Goal: Information Seeking & Learning: Learn about a topic

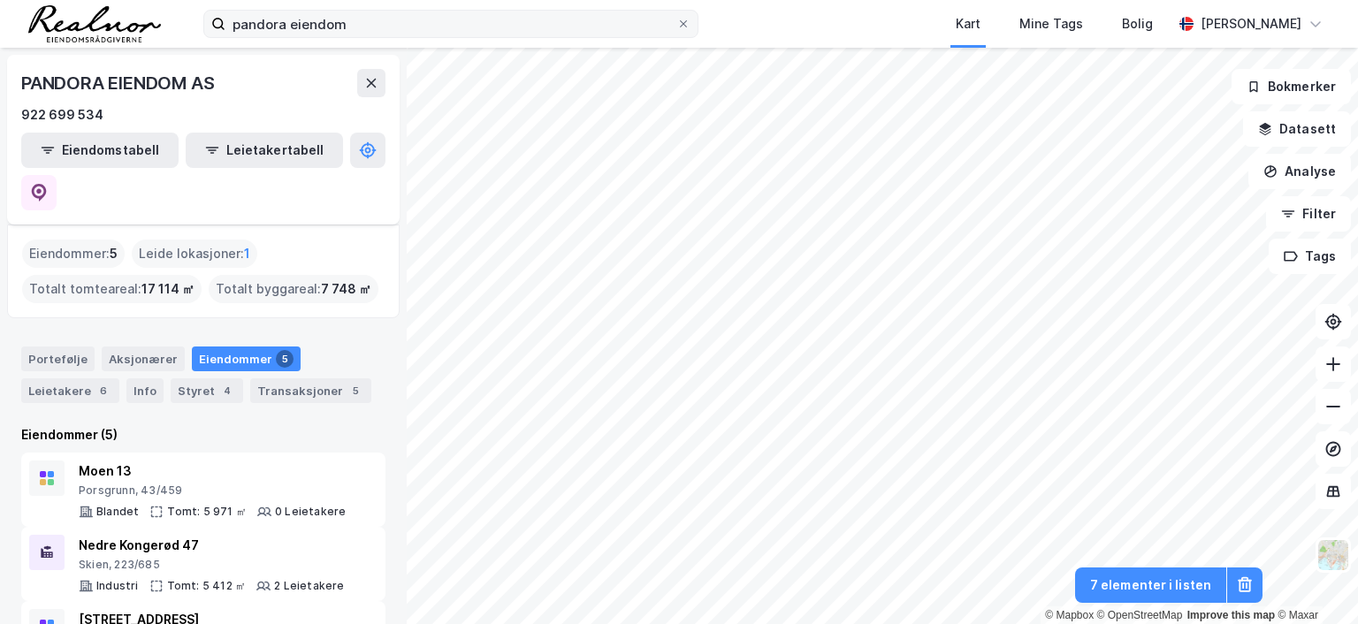
scroll to position [81, 0]
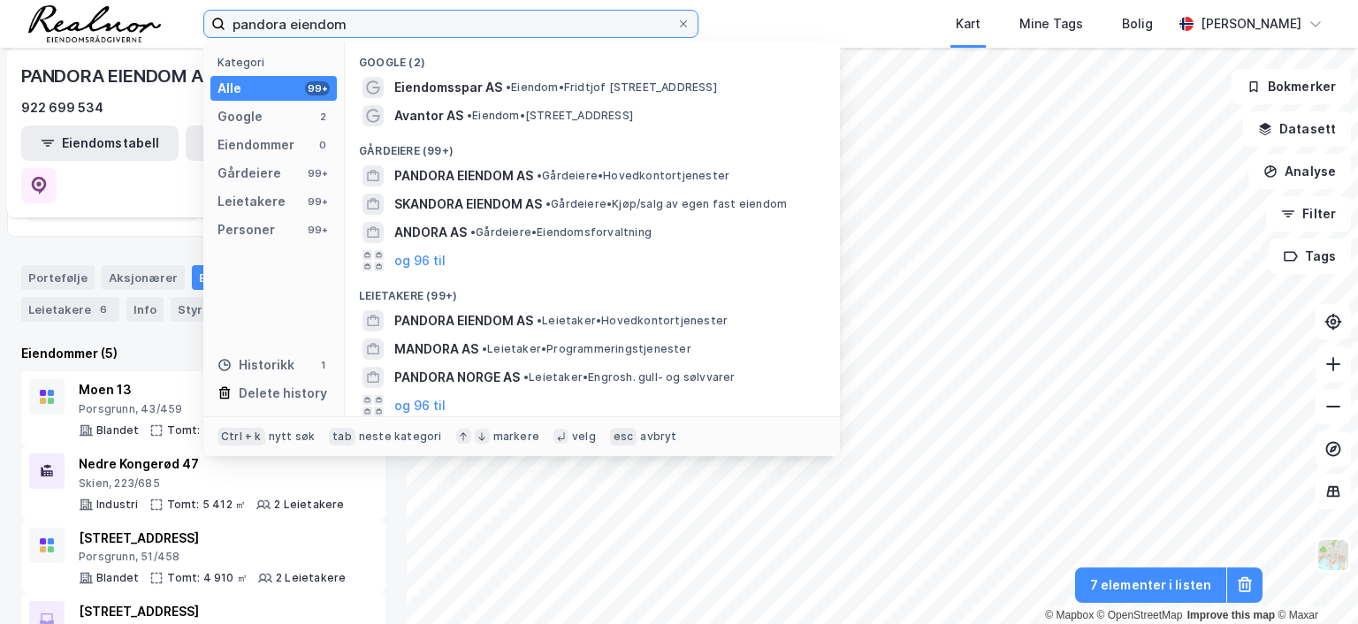
click at [443, 22] on input "pandora eiendom" at bounding box center [451, 24] width 451 height 27
drag, startPoint x: 396, startPoint y: 23, endPoint x: 152, endPoint y: 30, distance: 244.2
click at [152, 30] on div "pandora eiendom Kategori Alle 99+ Google 2 Eiendommer 0 Gårdeiere 99+ Leietaker…" at bounding box center [679, 24] width 1358 height 48
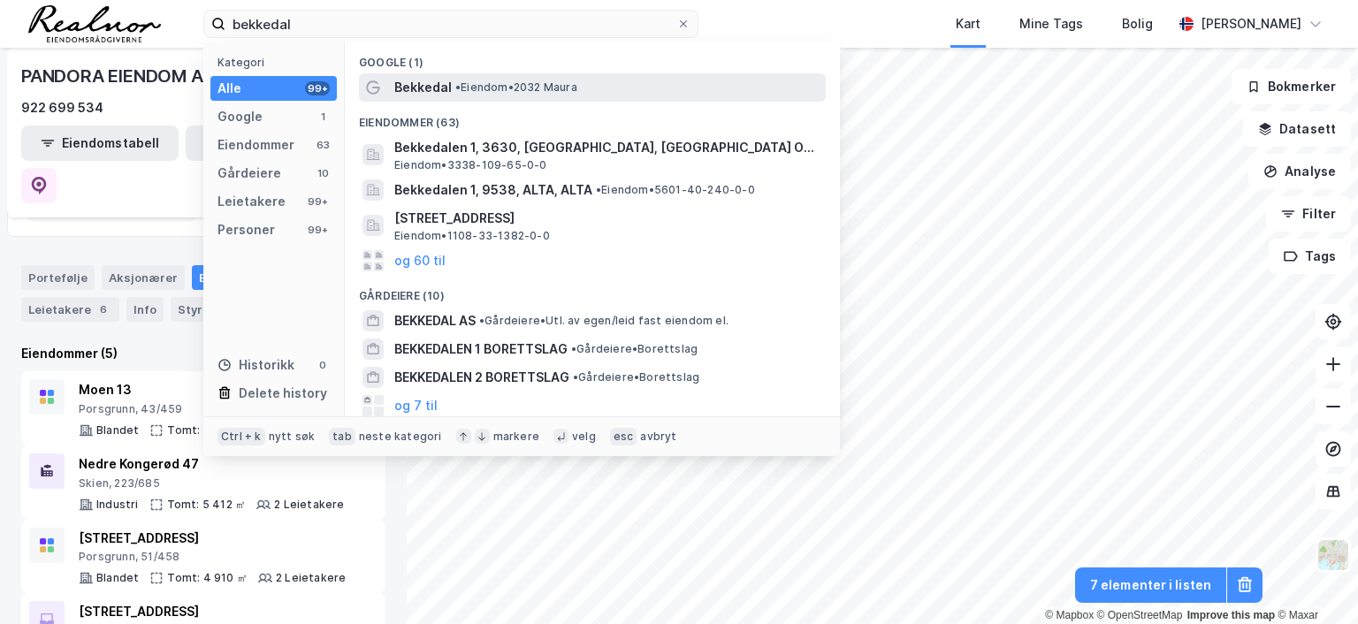
click at [505, 81] on span "• Eiendom • 2032 [GEOGRAPHIC_DATA]" at bounding box center [516, 87] width 122 height 14
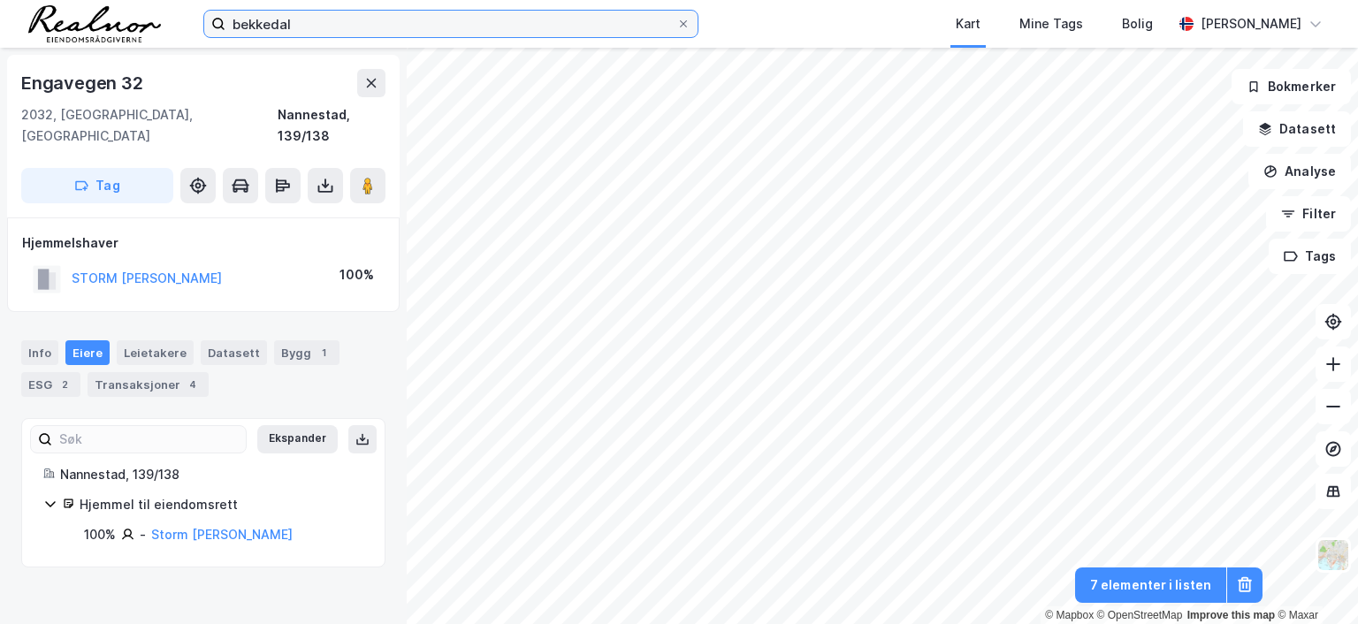
click at [315, 19] on input "bekkedal" at bounding box center [451, 24] width 451 height 27
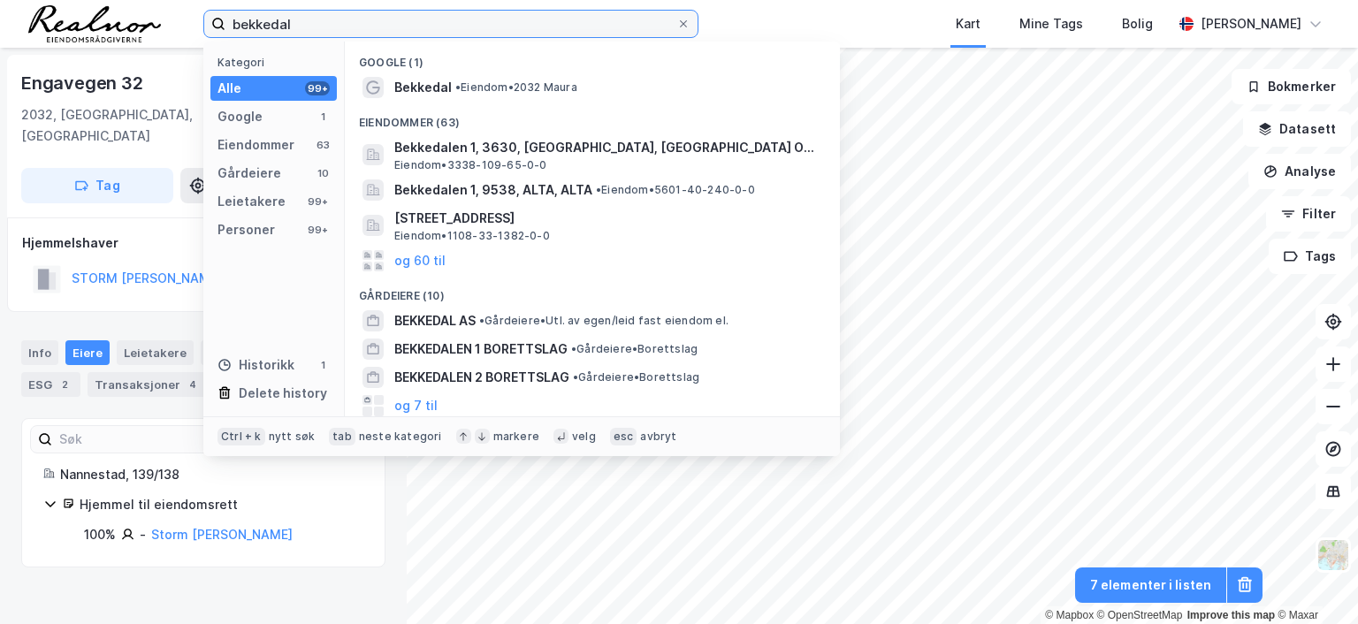
drag, startPoint x: 193, startPoint y: 11, endPoint x: 141, endPoint y: 9, distance: 51.4
click at [141, 9] on div "bekkedal Kategori Alle 99+ Google 1 Eiendommer 63 Gårdeiere 10 Leietakere 99+ P…" at bounding box center [679, 24] width 1358 height 48
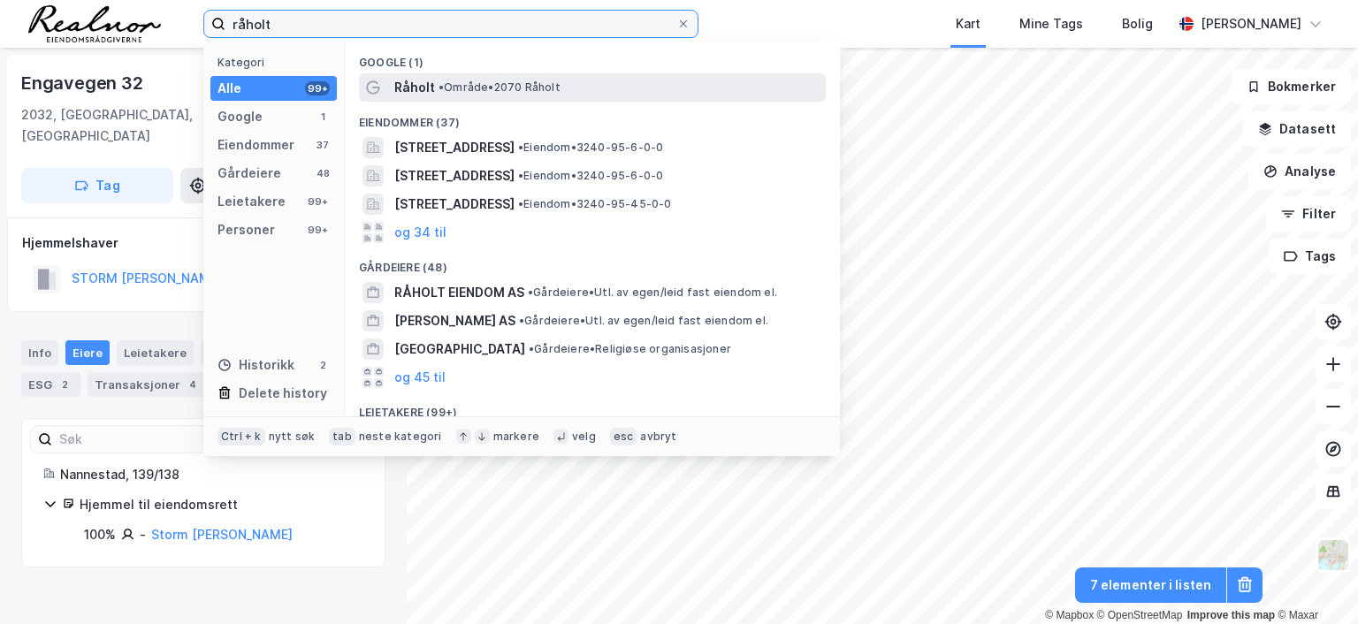
type input "råholt"
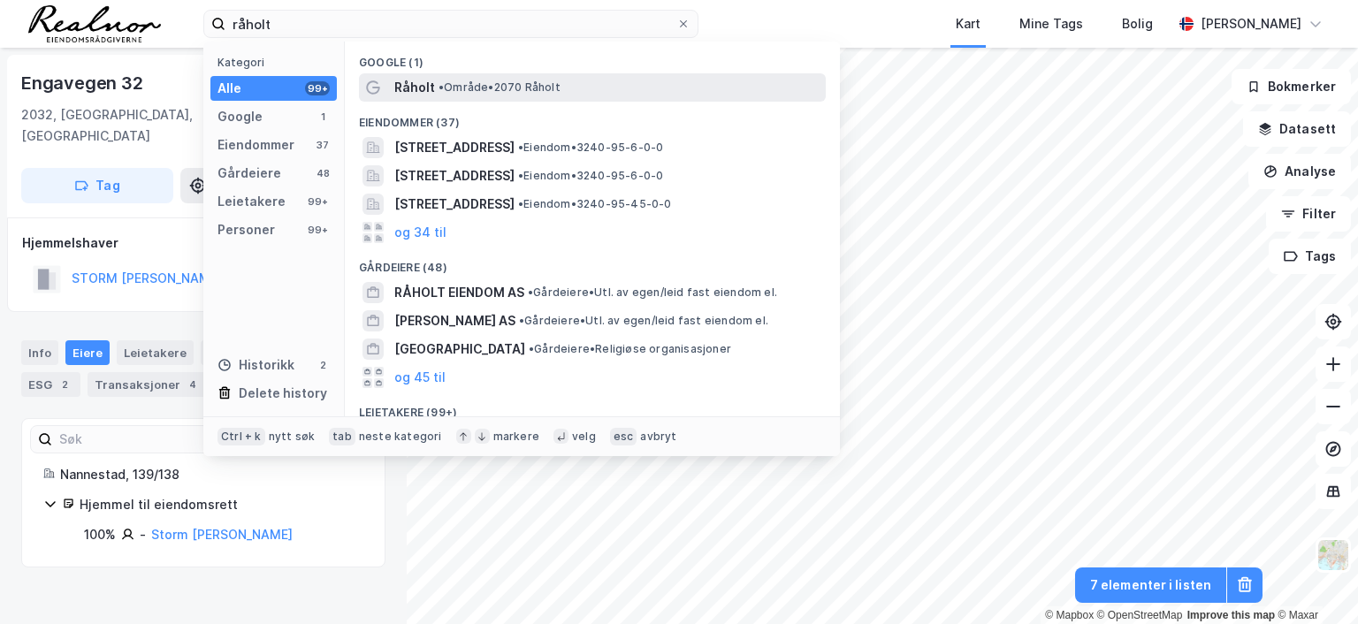
click at [439, 87] on span "•" at bounding box center [441, 86] width 5 height 13
